Goal: Task Accomplishment & Management: Manage account settings

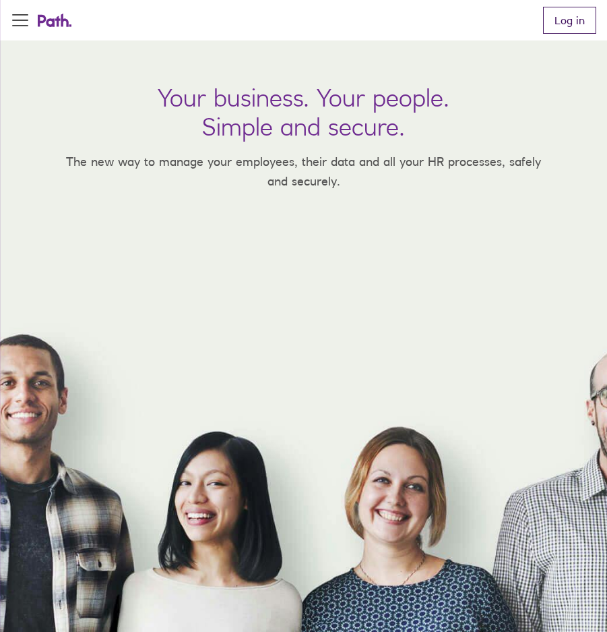
click at [551, 22] on link "Log in" at bounding box center [569, 20] width 53 height 27
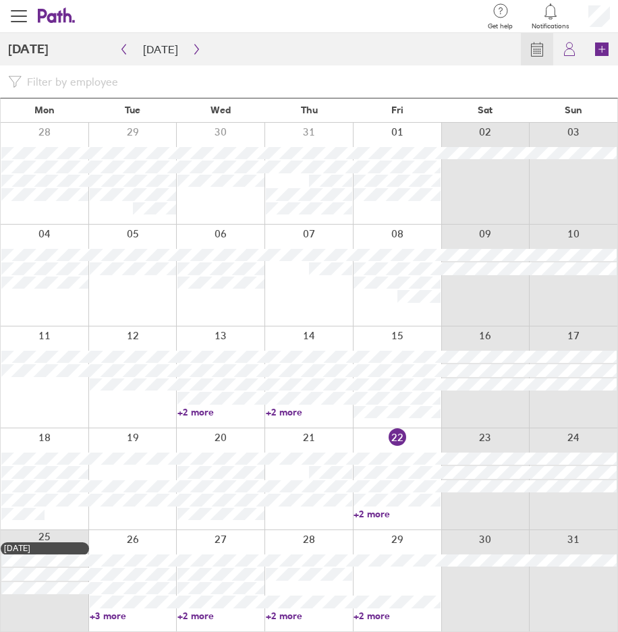
click at [380, 514] on link "+2 more" at bounding box center [396, 514] width 87 height 12
